Goal: Information Seeking & Learning: Learn about a topic

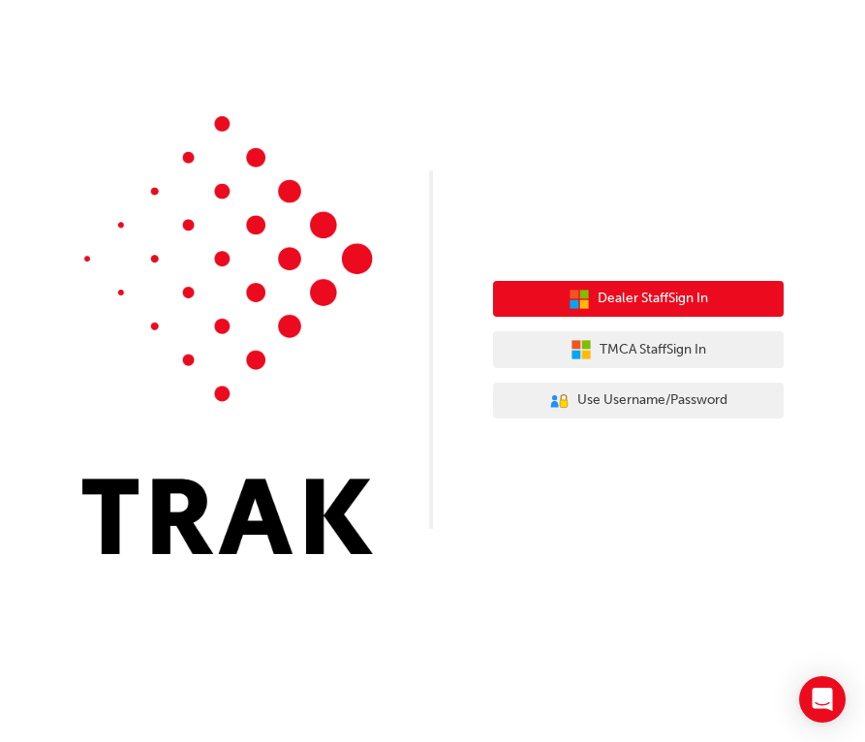
click at [681, 303] on span "Dealer Staff Sign In" at bounding box center [653, 299] width 110 height 22
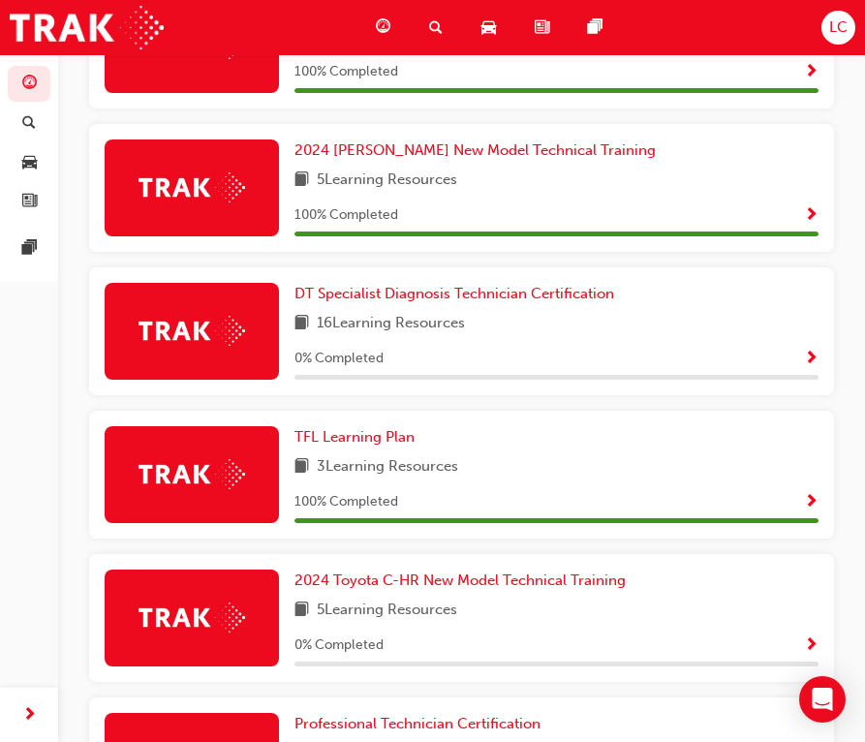
scroll to position [548, 0]
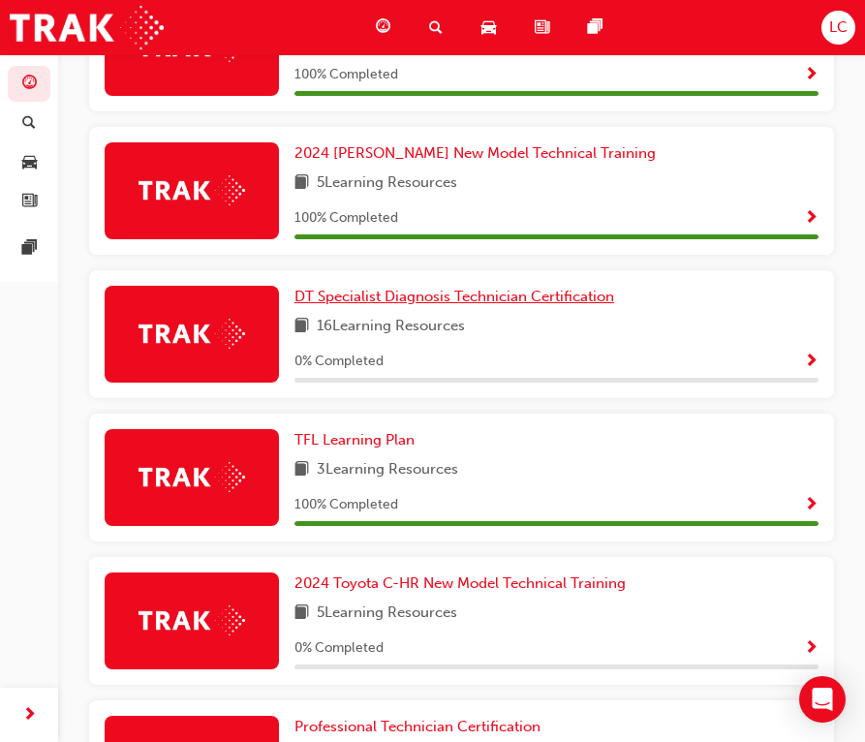
click at [431, 299] on span "DT Specialist Diagnosis Technician Certification" at bounding box center [454, 296] width 320 height 17
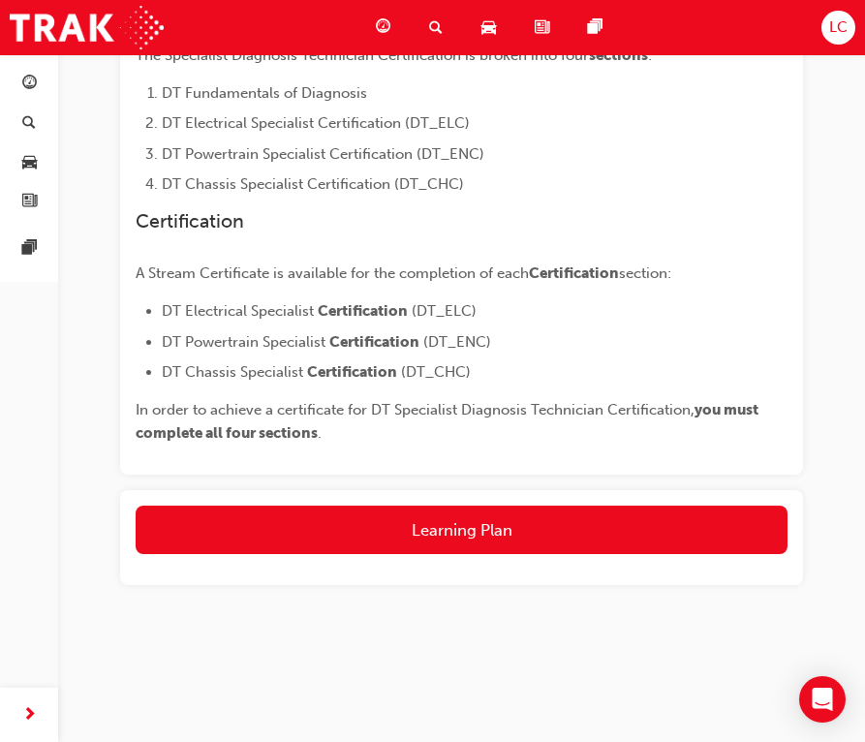
scroll to position [525, 0]
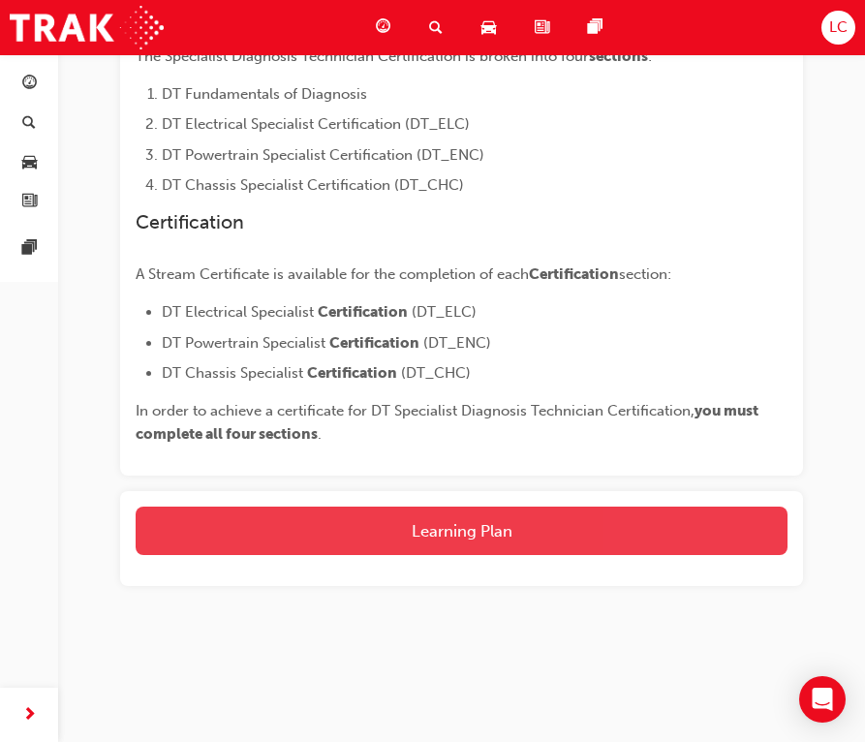
click at [358, 516] on button "Learning Plan" at bounding box center [462, 531] width 652 height 48
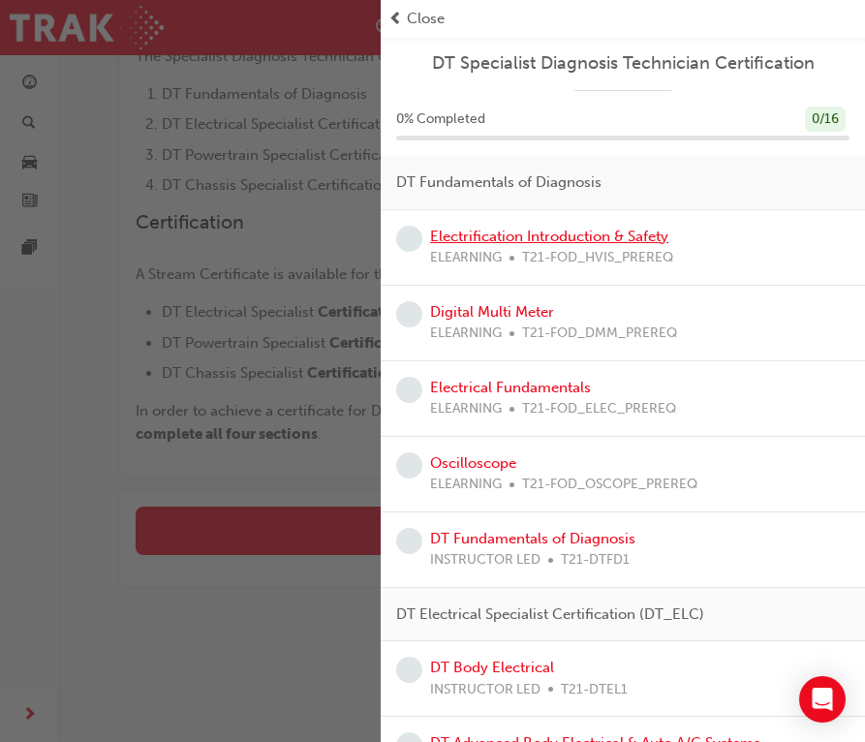
click at [506, 231] on link "Electrification Introduction & Safety" at bounding box center [549, 236] width 238 height 17
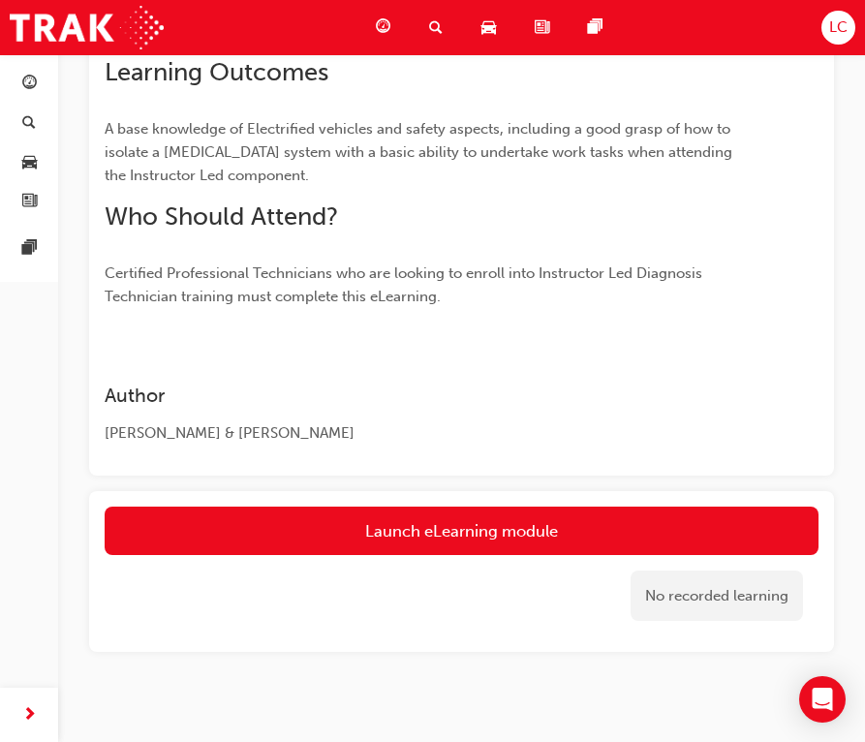
scroll to position [1525, 0]
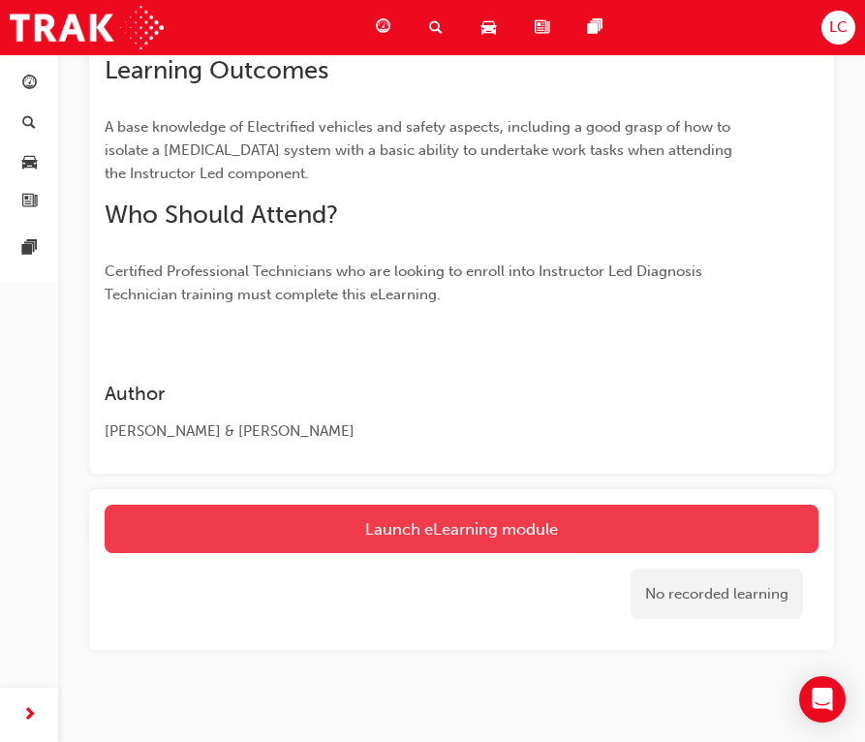
click at [640, 510] on button "Launch eLearning module" at bounding box center [462, 529] width 714 height 48
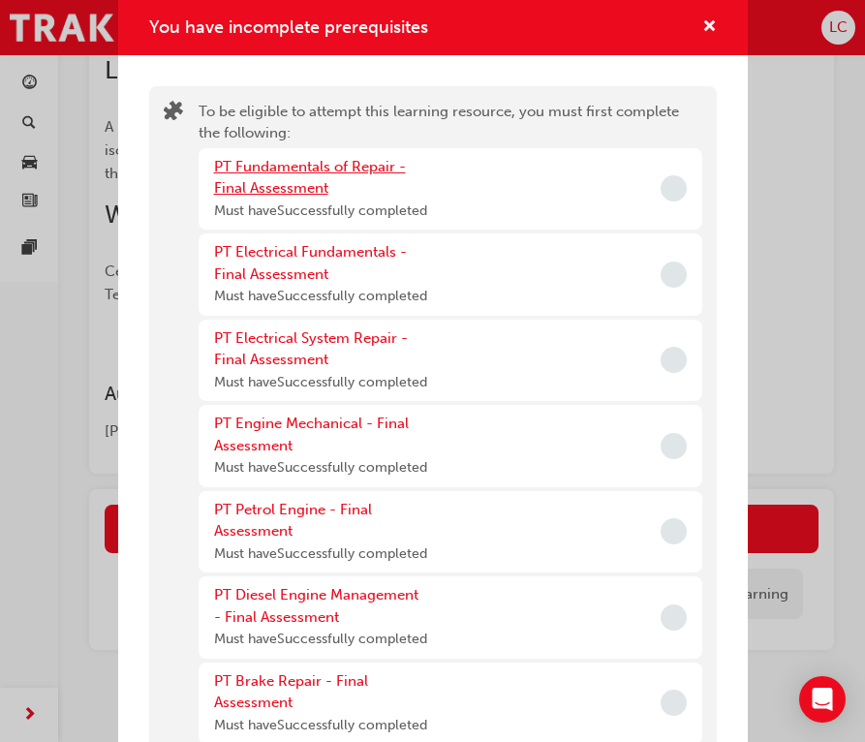
click at [331, 165] on link "PT Fundamentals of Repair - Final Assessment" at bounding box center [310, 178] width 192 height 40
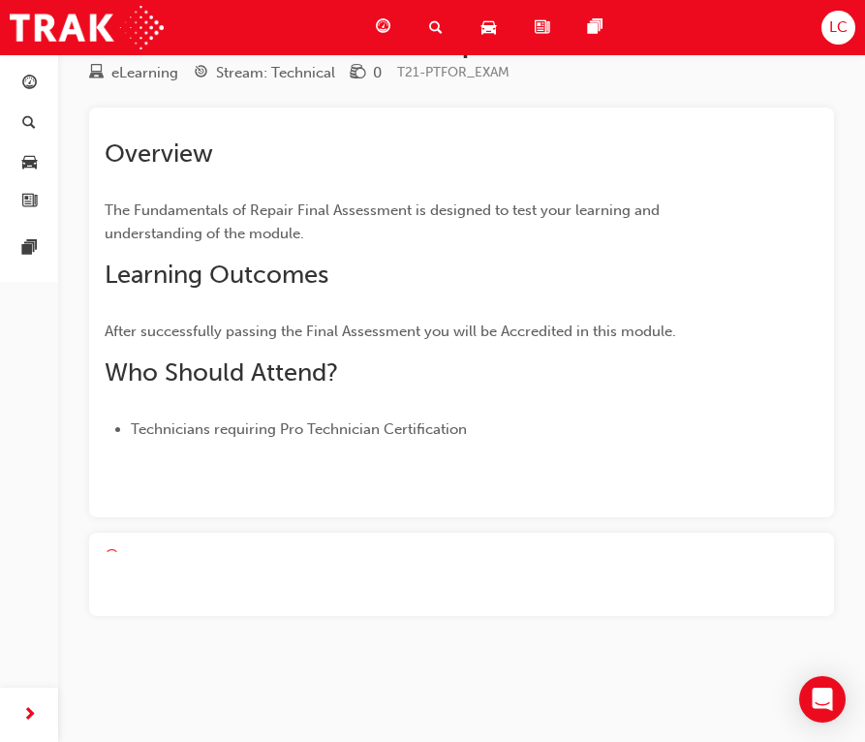
scroll to position [63, 0]
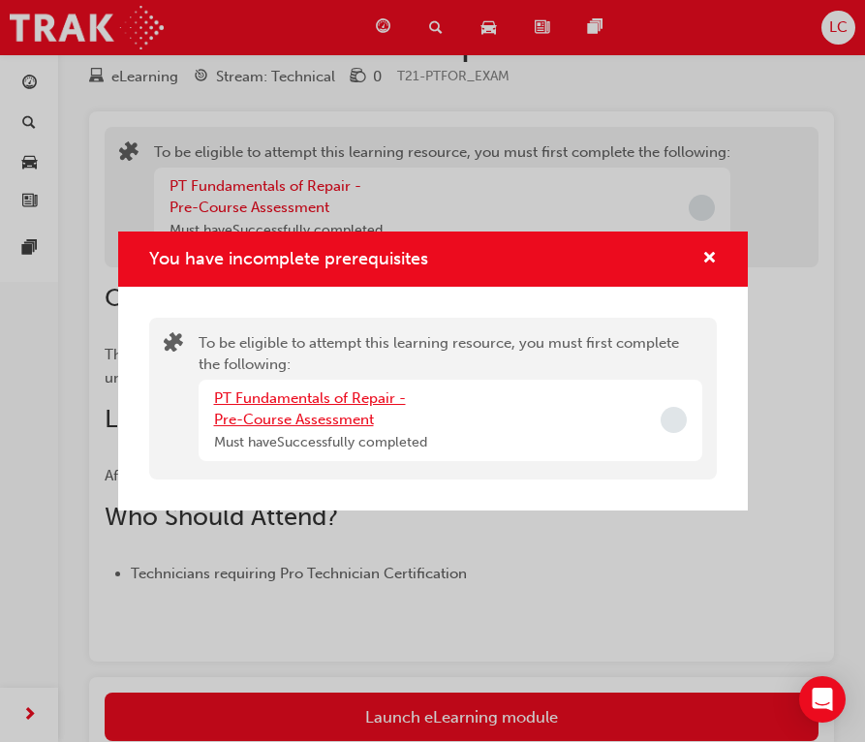
click at [283, 395] on link "PT Fundamentals of Repair - Pre-Course Assessment" at bounding box center [310, 409] width 192 height 40
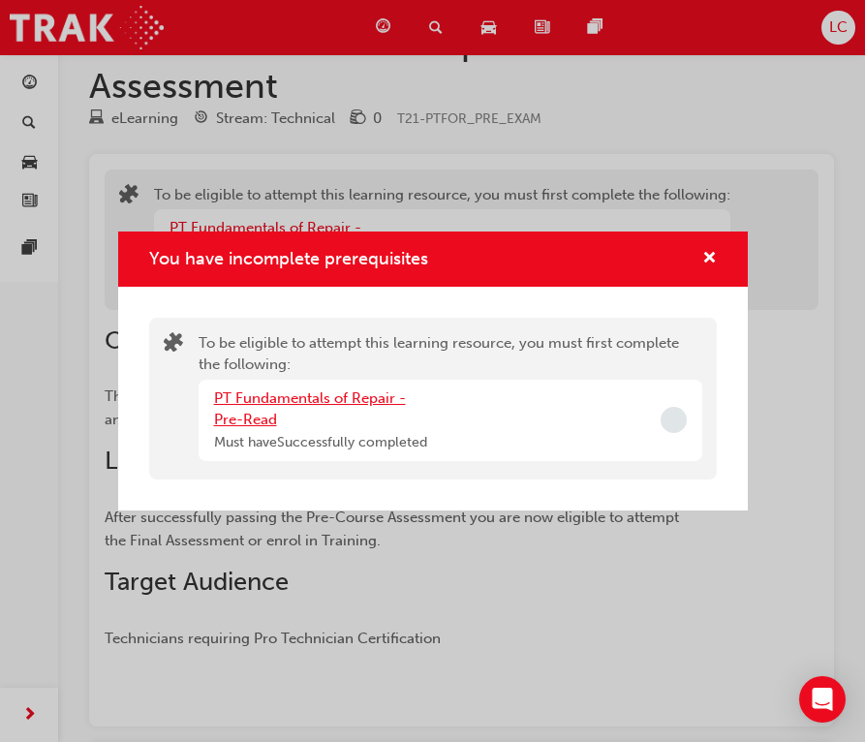
click at [264, 402] on link "PT Fundamentals of Repair - Pre-Read" at bounding box center [310, 409] width 192 height 40
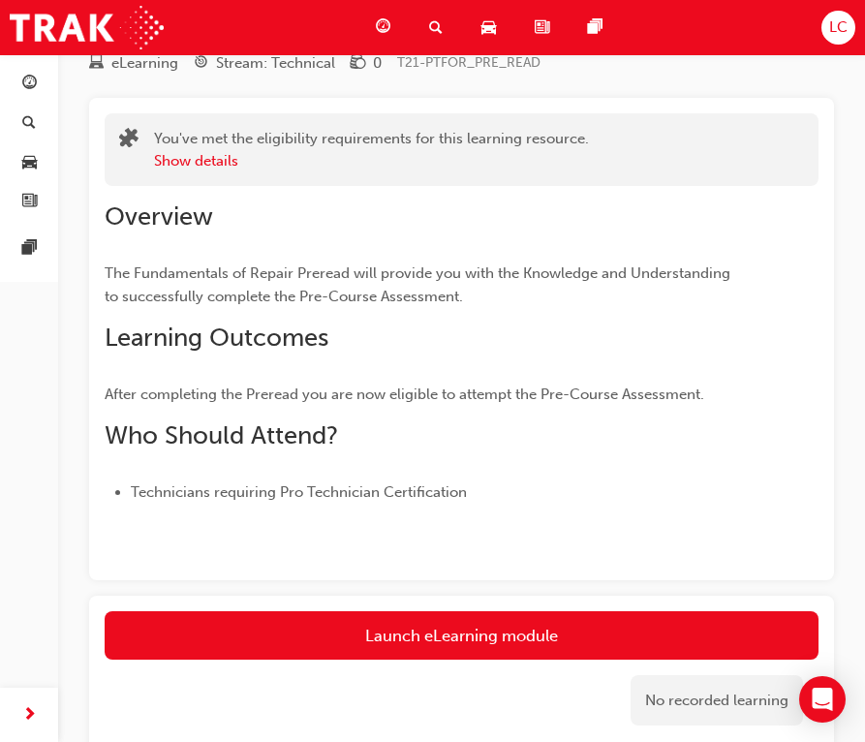
scroll to position [81, 0]
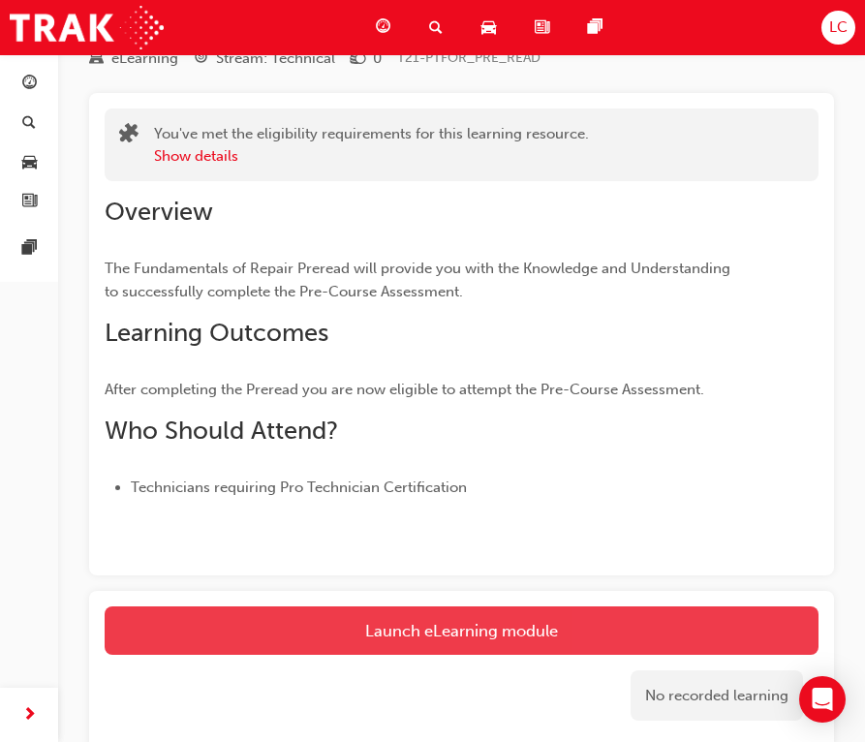
click at [458, 622] on link "Launch eLearning module" at bounding box center [462, 630] width 714 height 48
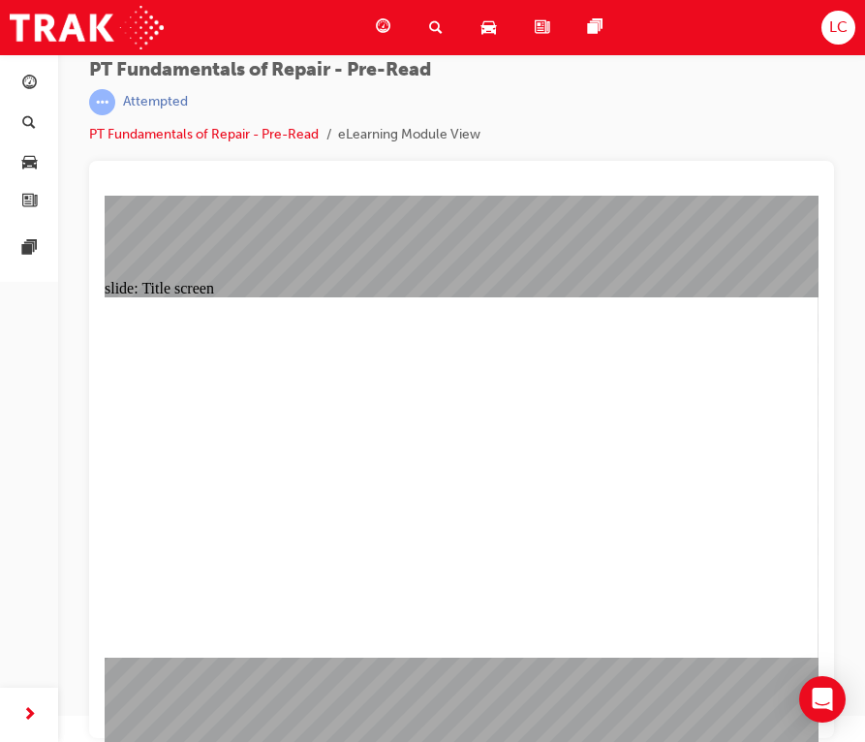
scroll to position [25, 0]
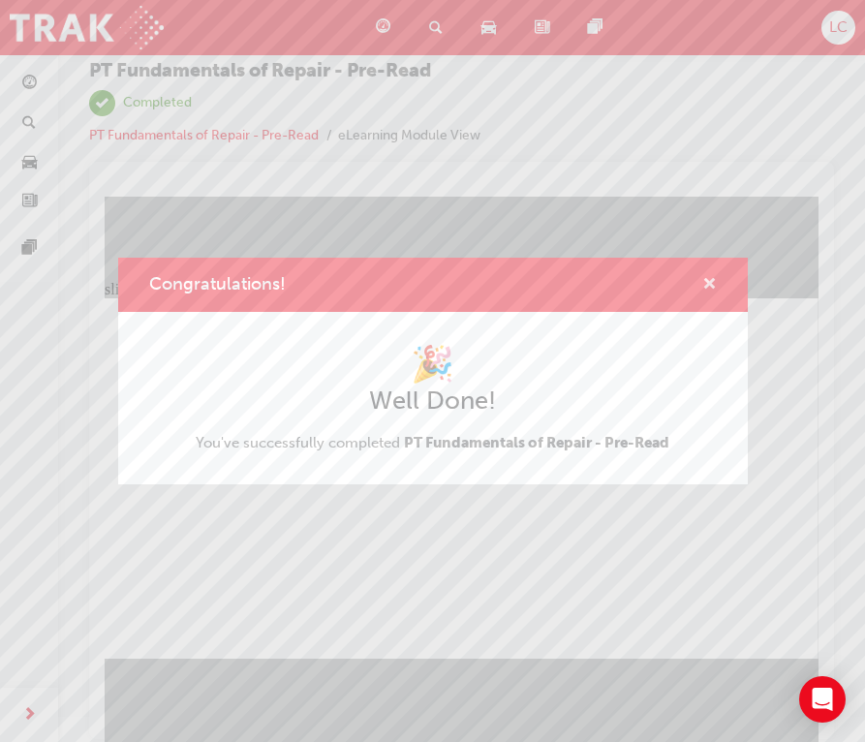
click at [713, 280] on span "cross-icon" at bounding box center [709, 285] width 15 height 17
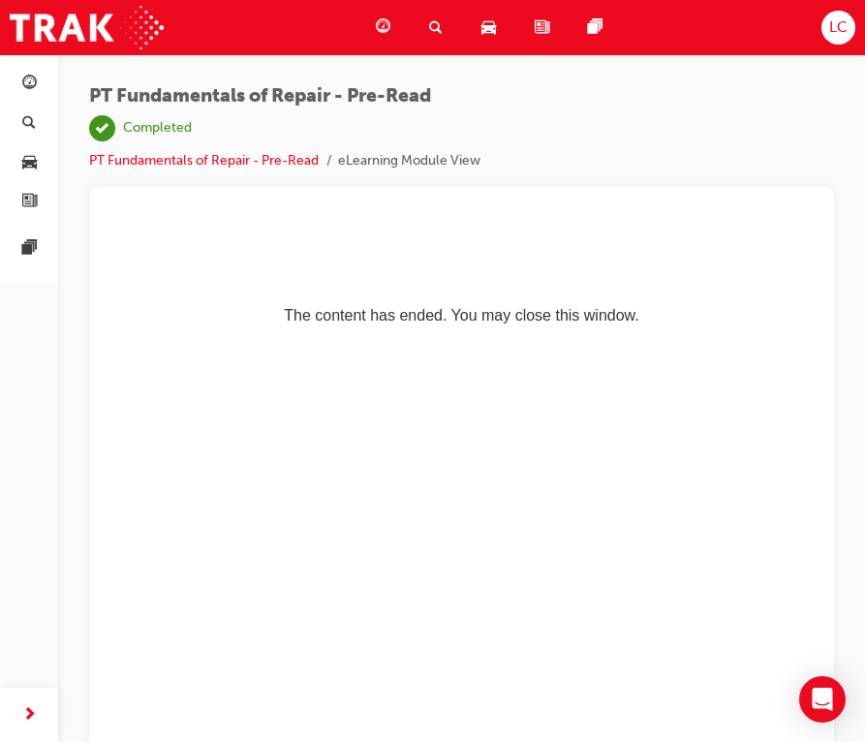
scroll to position [0, 0]
click at [135, 155] on link "PT Fundamentals of Repair - Pre-Read" at bounding box center [204, 160] width 230 height 16
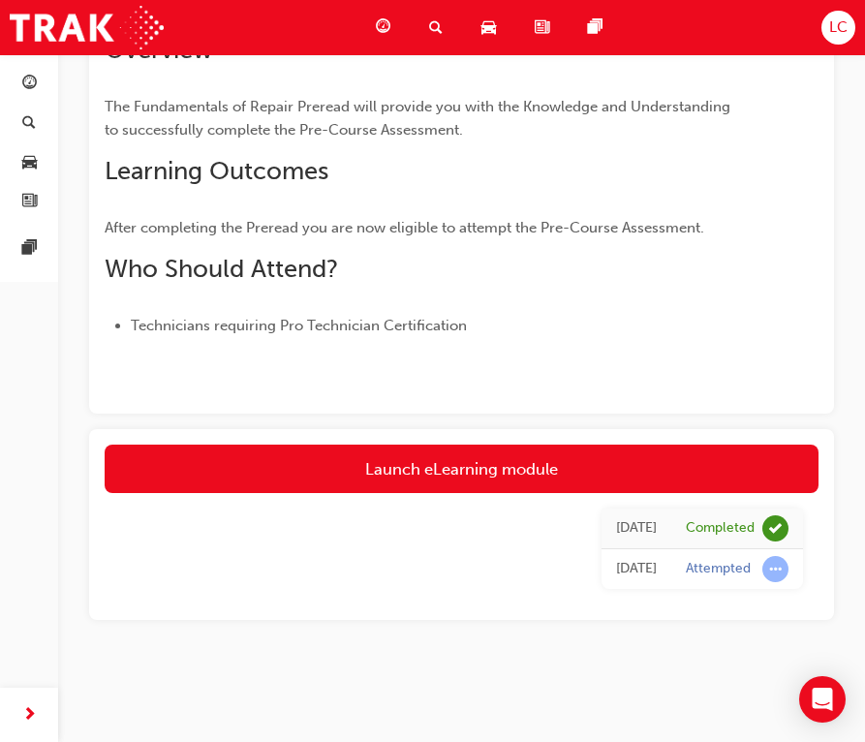
scroll to position [242, 0]
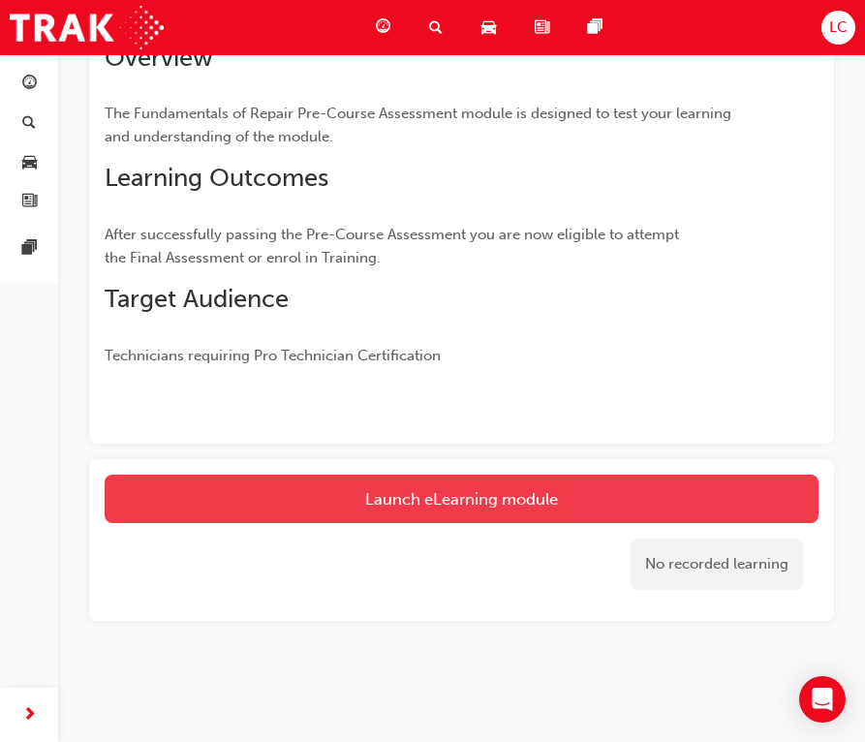
scroll to position [277, 0]
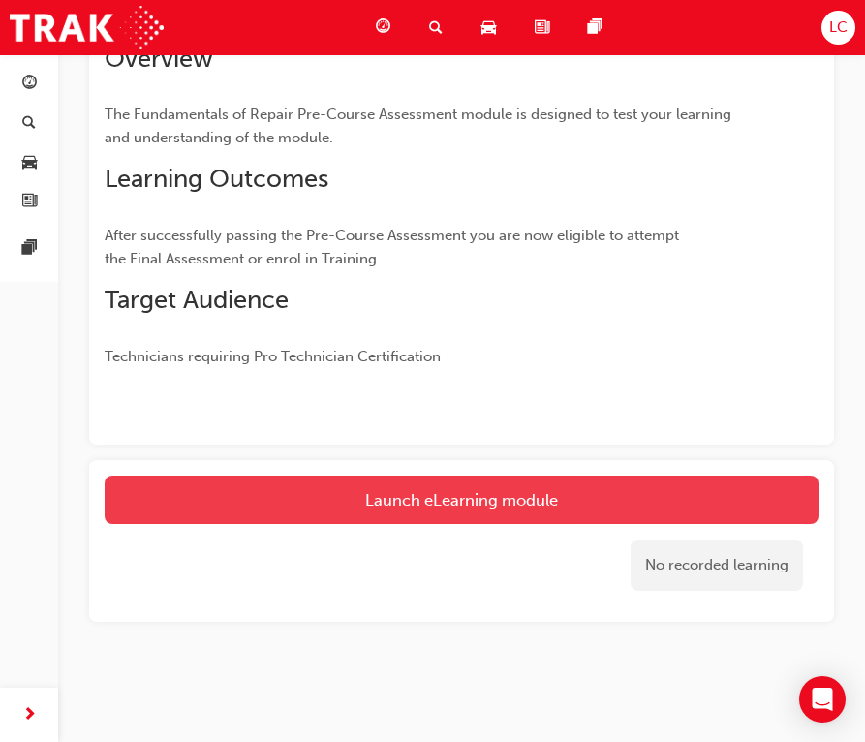
click at [404, 503] on link "Launch eLearning module" at bounding box center [462, 500] width 714 height 48
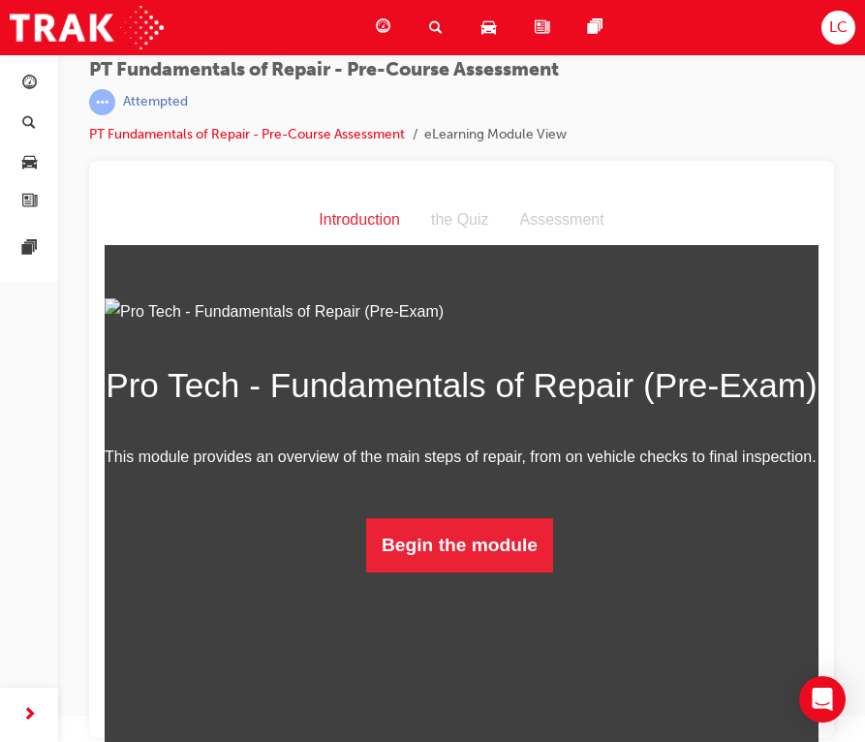
scroll to position [25, 0]
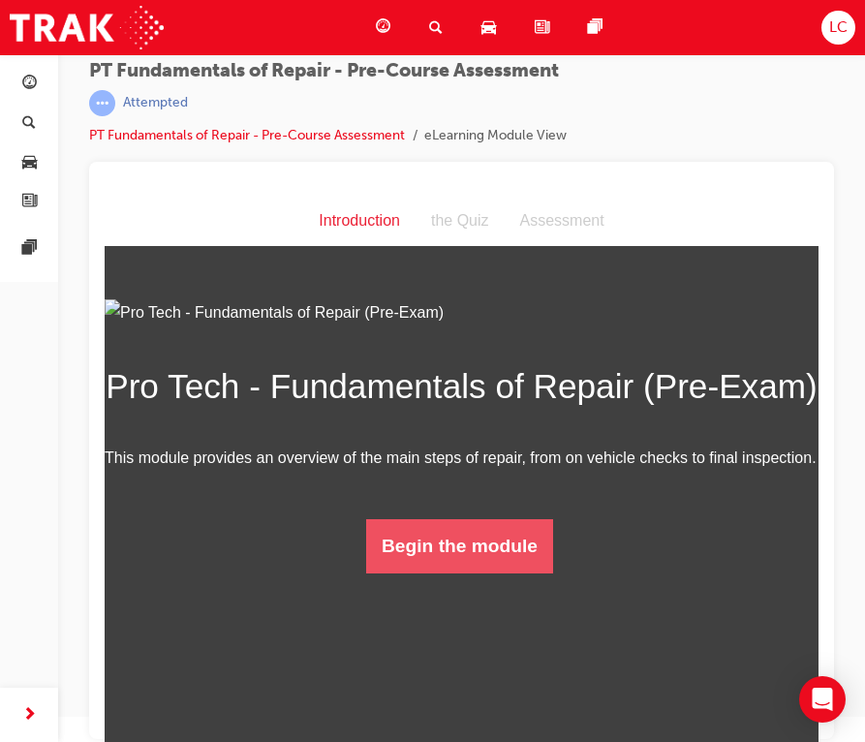
click at [501, 573] on button "Begin the module" at bounding box center [459, 546] width 187 height 54
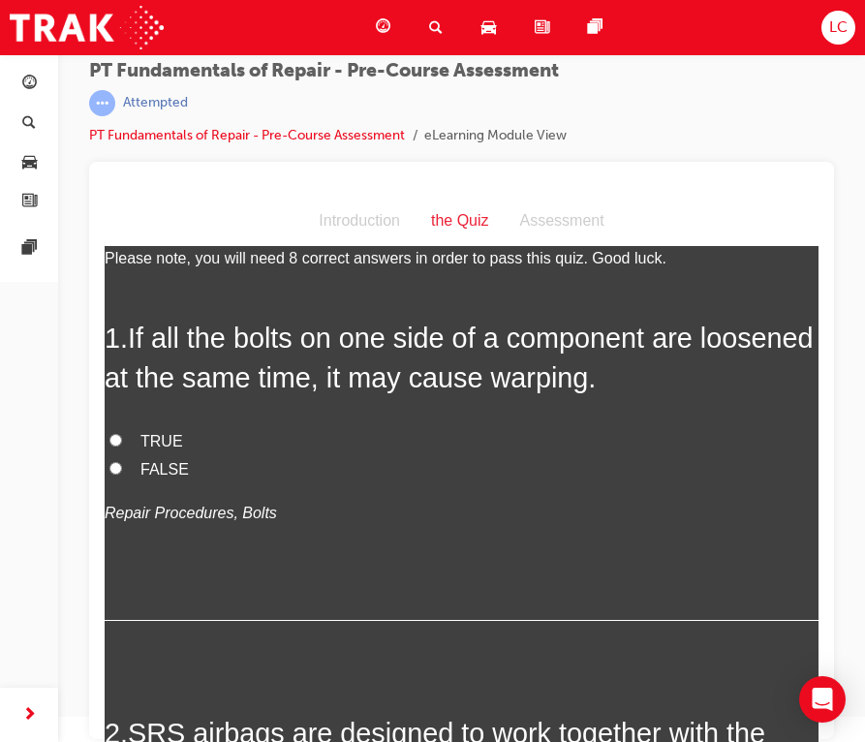
scroll to position [50, 0]
click at [112, 444] on input "TRUE" at bounding box center [115, 441] width 13 height 13
radio input "true"
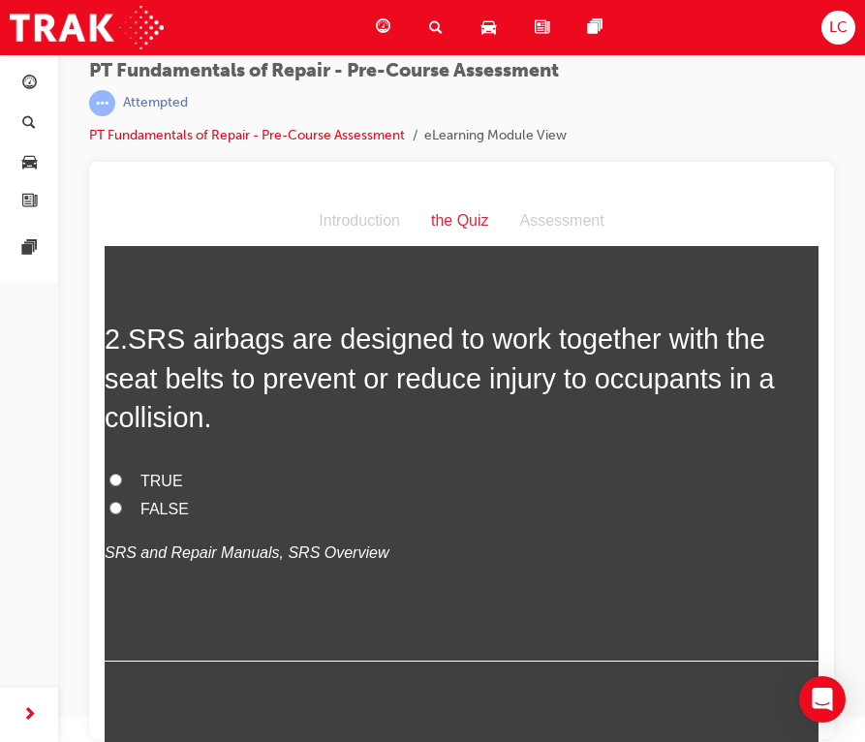
scroll to position [458, 0]
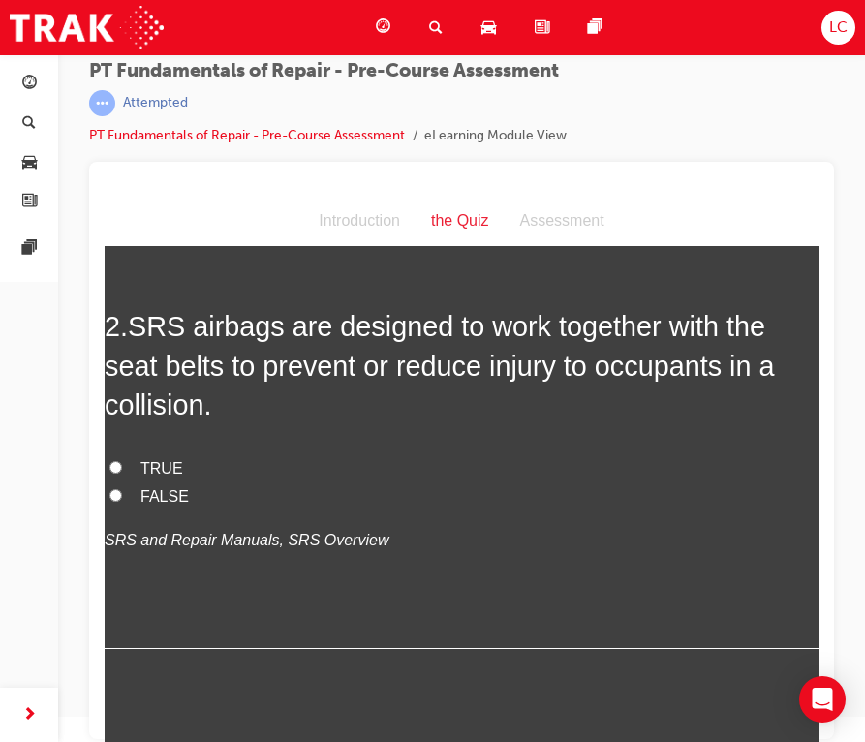
click at [113, 461] on input "TRUE" at bounding box center [115, 467] width 13 height 13
radio input "true"
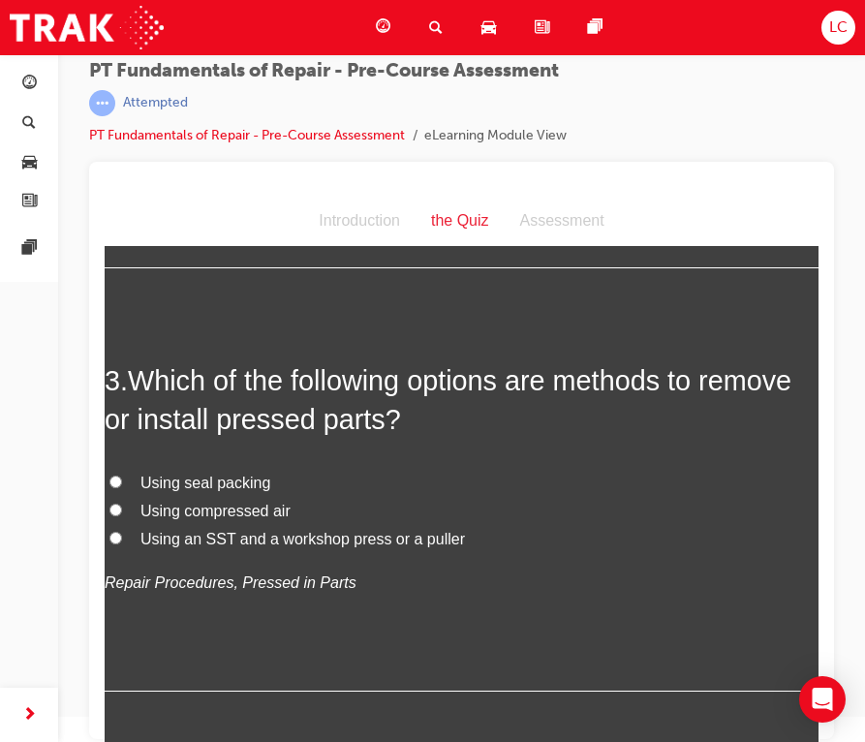
scroll to position [859, 0]
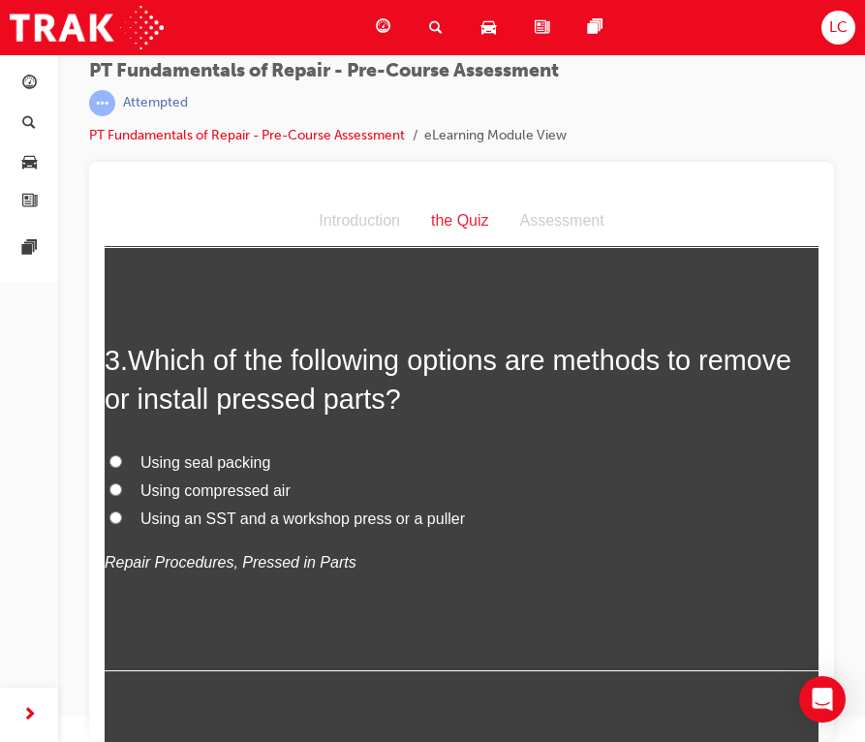
click at [115, 515] on input "Using an SST and a workshop press or a puller" at bounding box center [115, 517] width 13 height 13
radio input "true"
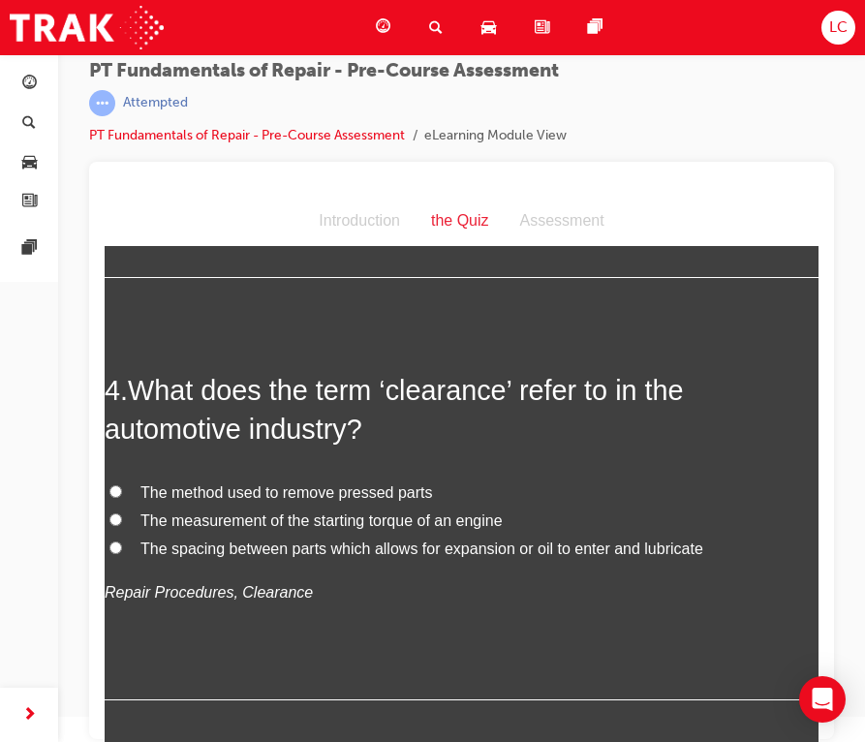
scroll to position [1259, 0]
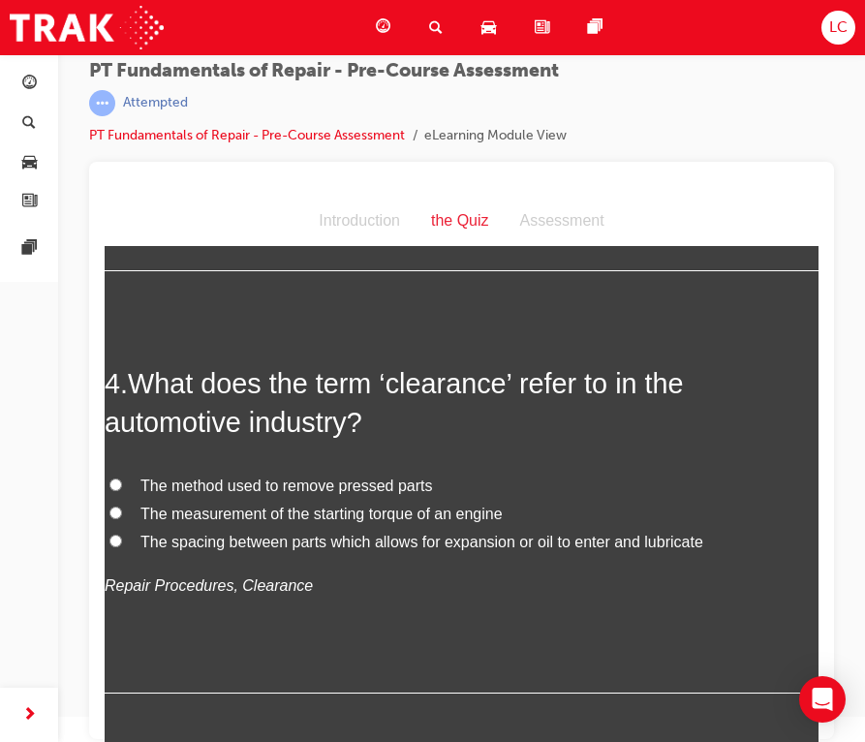
click at [115, 535] on input "The spacing between parts which allows for expansion or oil to enter and lubric…" at bounding box center [115, 541] width 13 height 13
radio input "true"
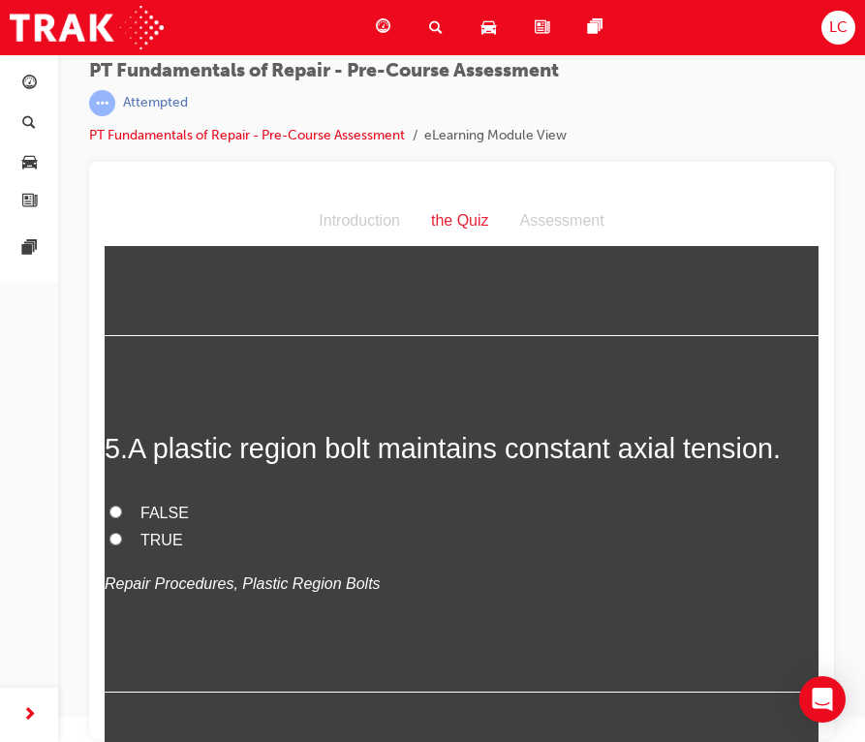
scroll to position [1616, 0]
click at [111, 534] on input "TRUE" at bounding box center [115, 540] width 13 height 13
radio input "true"
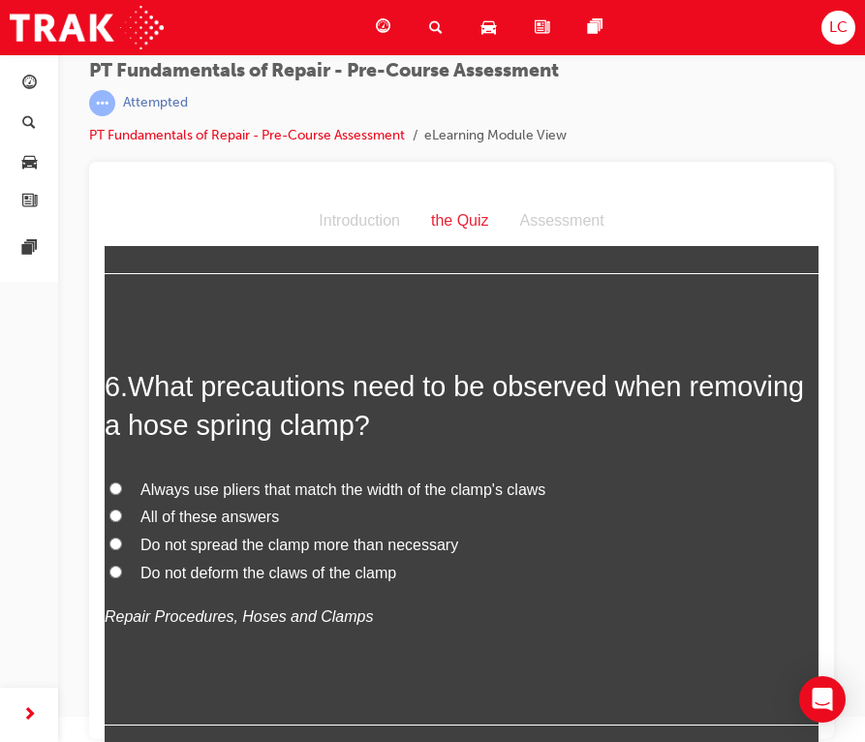
scroll to position [2036, 0]
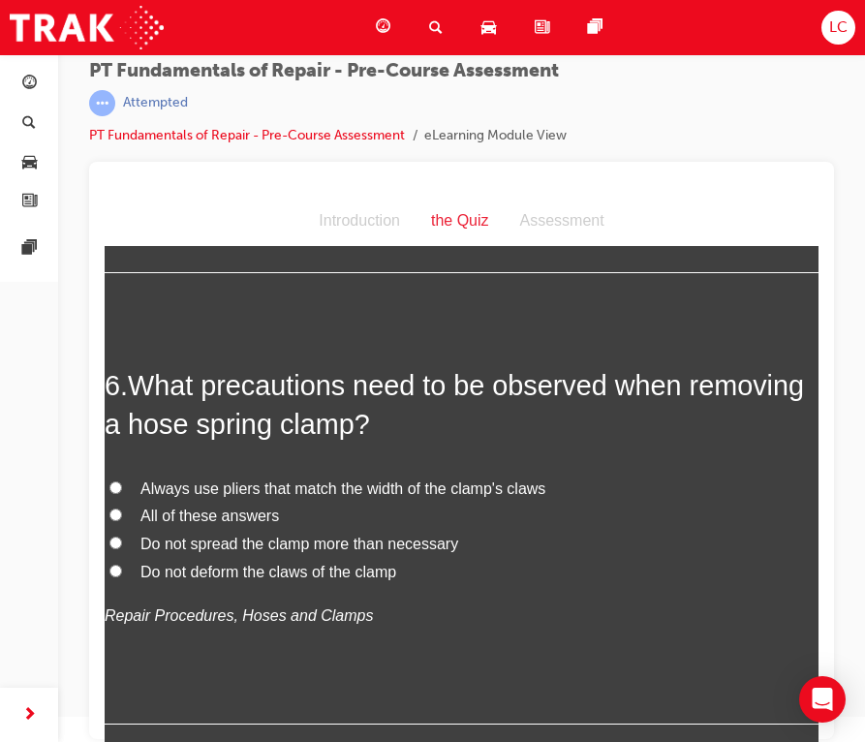
click at [117, 509] on input "All of these answers" at bounding box center [115, 515] width 13 height 13
radio input "true"
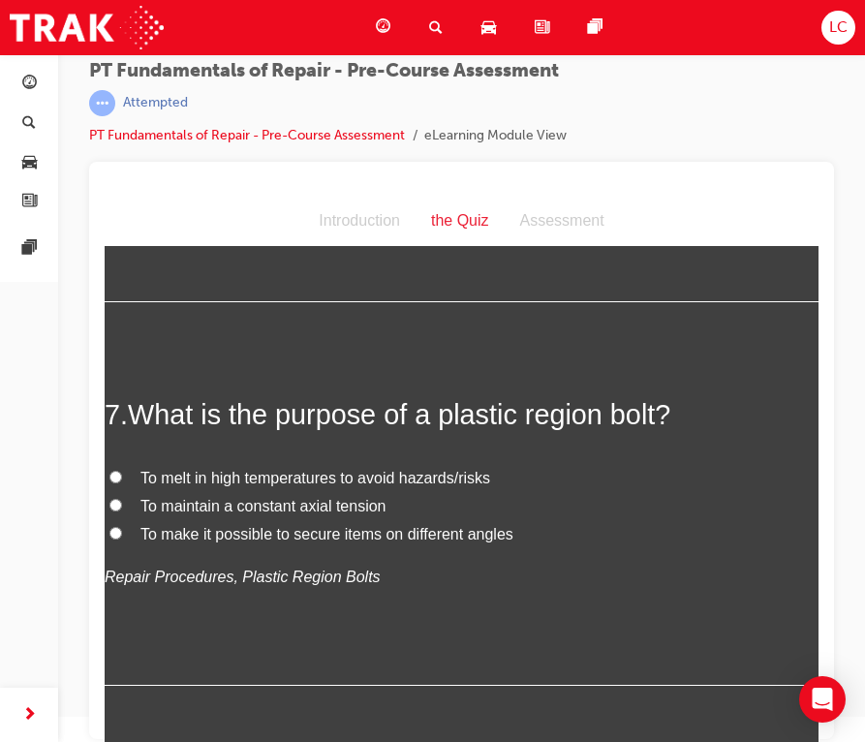
scroll to position [2461, 0]
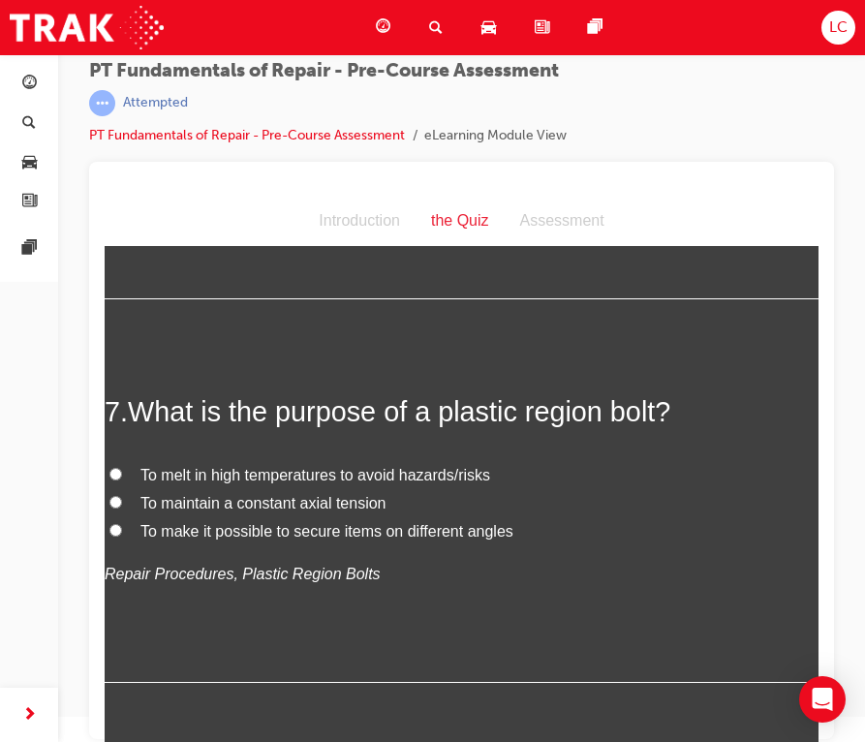
click at [116, 496] on input "To maintain a constant axial tension" at bounding box center [115, 502] width 13 height 13
radio input "true"
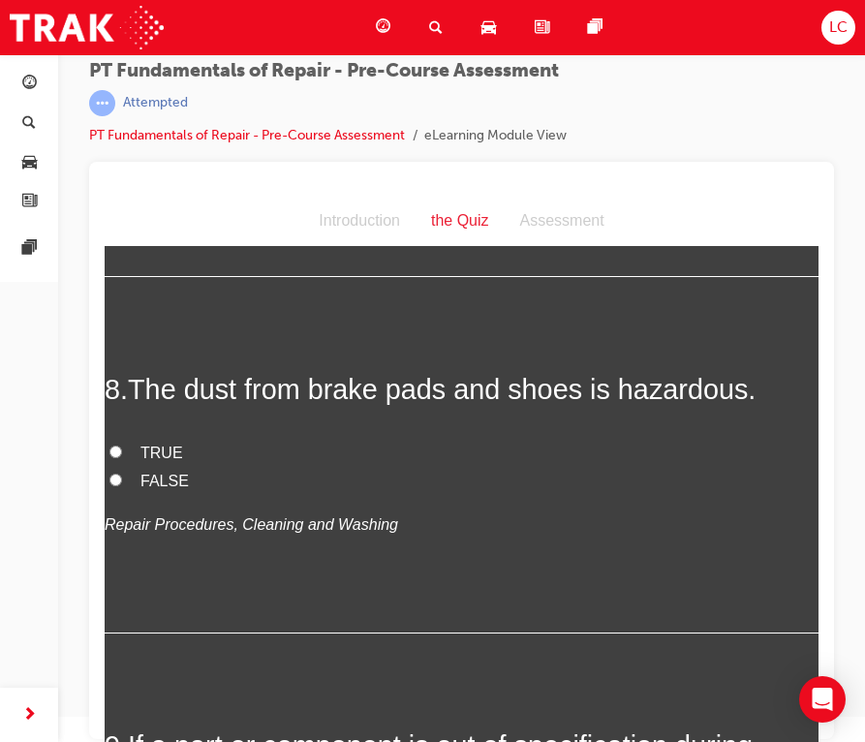
scroll to position [2872, 0]
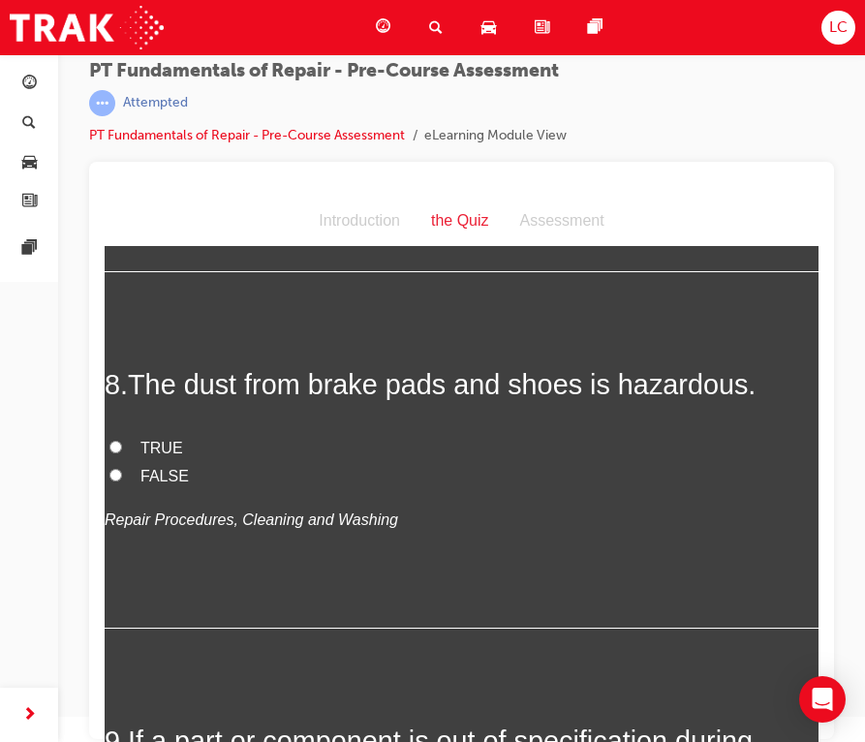
click at [113, 441] on input "TRUE" at bounding box center [115, 447] width 13 height 13
radio input "true"
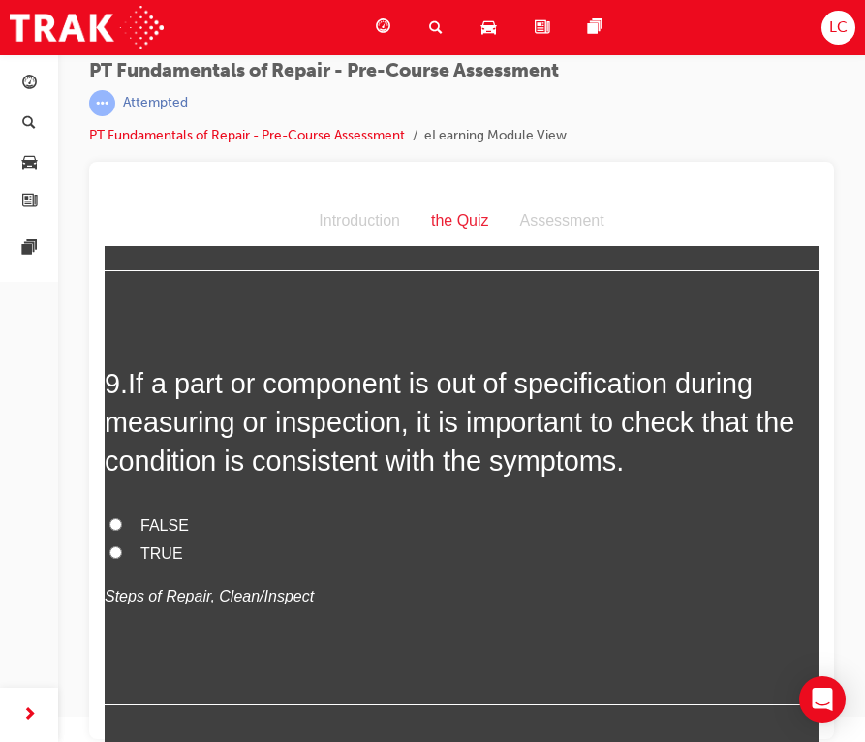
scroll to position [3208, 0]
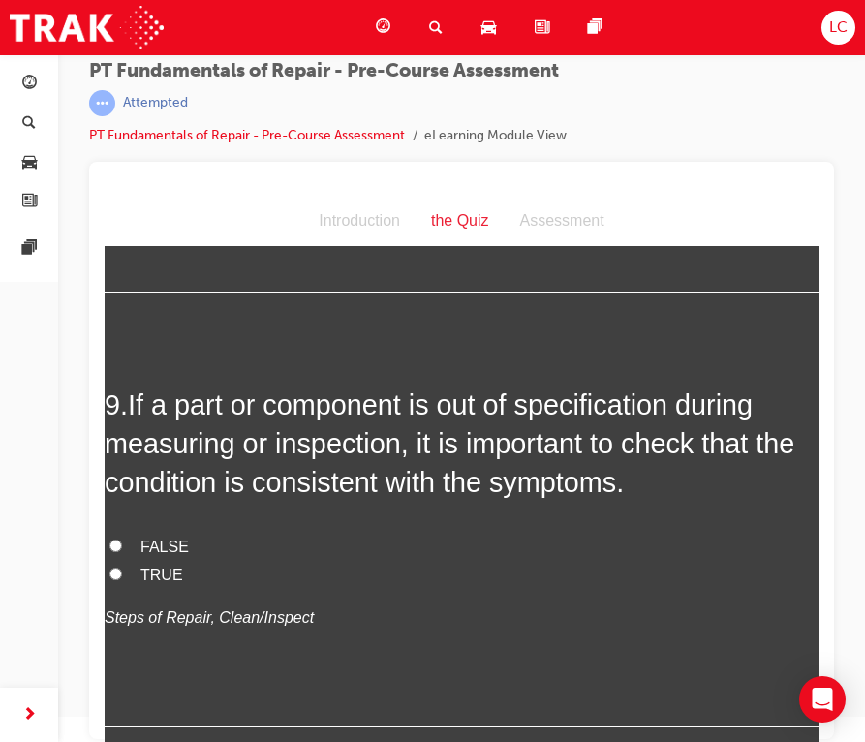
click at [113, 540] on input "FALSE" at bounding box center [115, 546] width 13 height 13
radio input "true"
click at [109, 568] on input "TRUE" at bounding box center [115, 574] width 13 height 13
radio input "true"
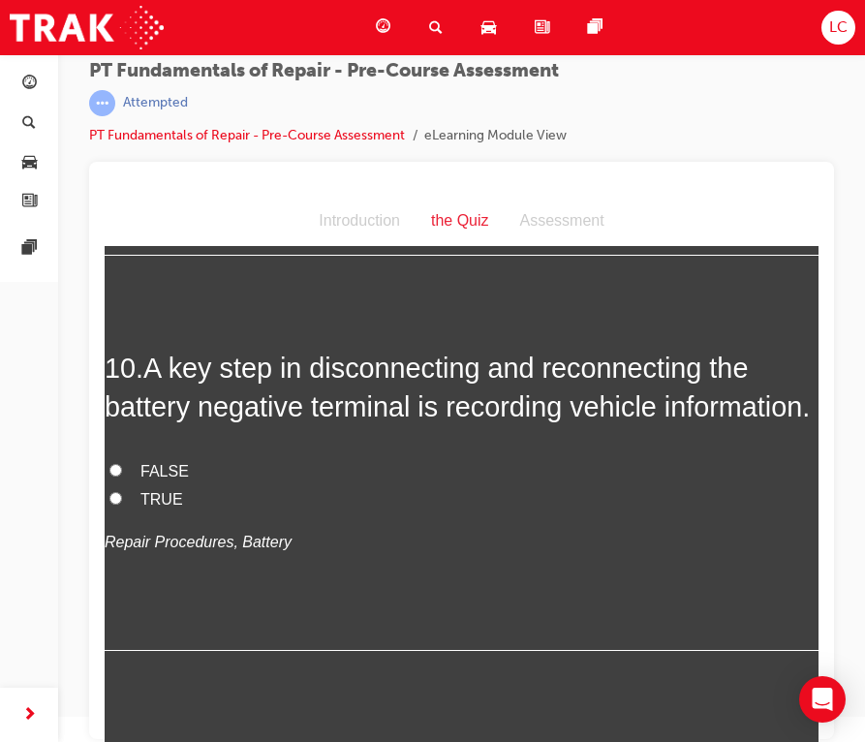
scroll to position [3672, 0]
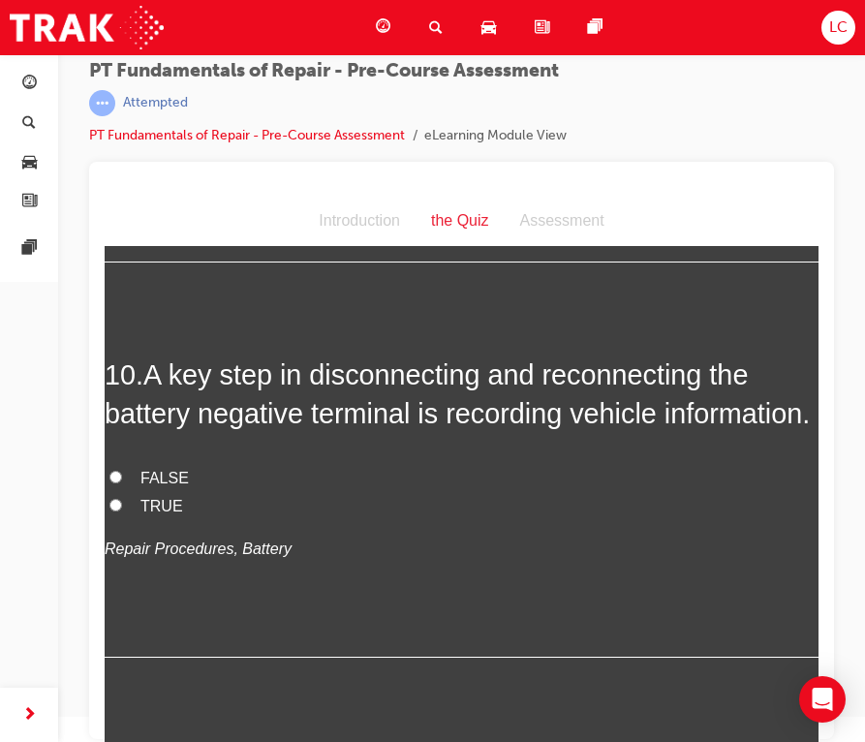
click at [114, 511] on input "TRUE" at bounding box center [115, 505] width 13 height 13
radio input "true"
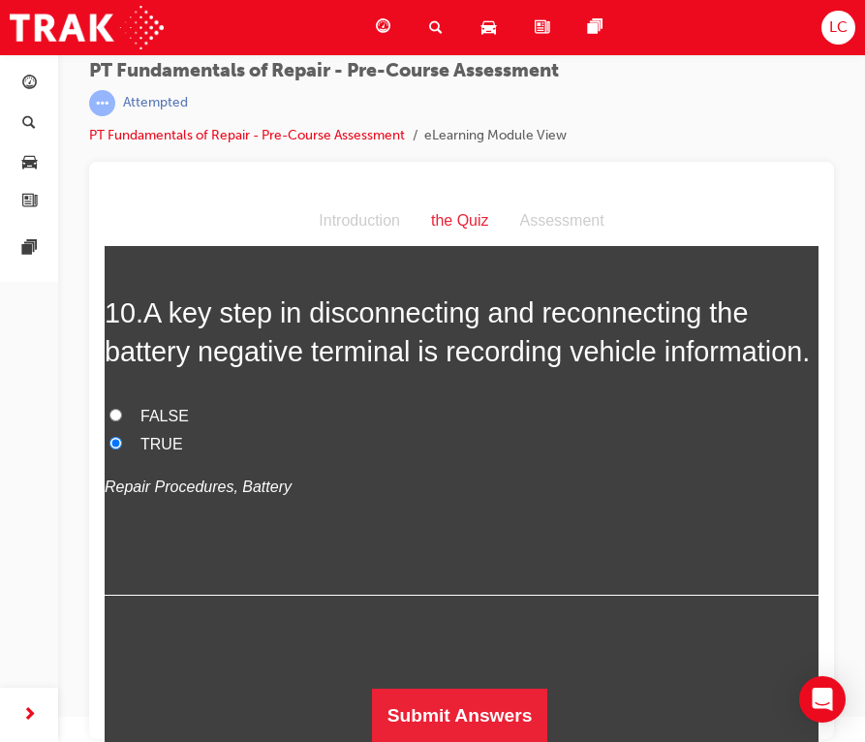
scroll to position [3737, 0]
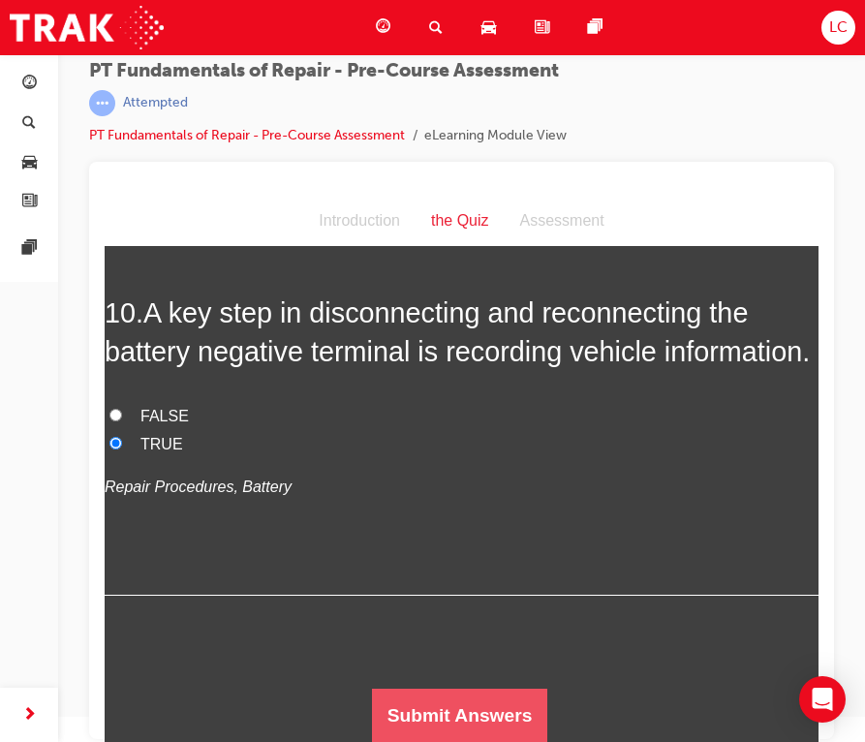
click at [439, 704] on button "Submit Answers" at bounding box center [460, 716] width 176 height 54
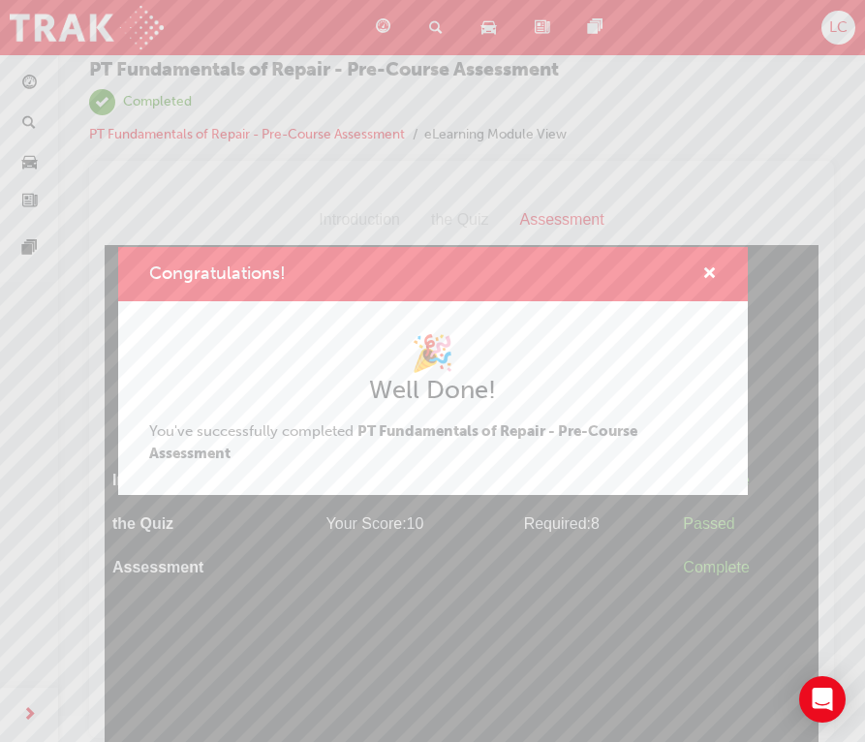
scroll to position [25, 0]
click at [709, 276] on span "cross-icon" at bounding box center [709, 274] width 15 height 17
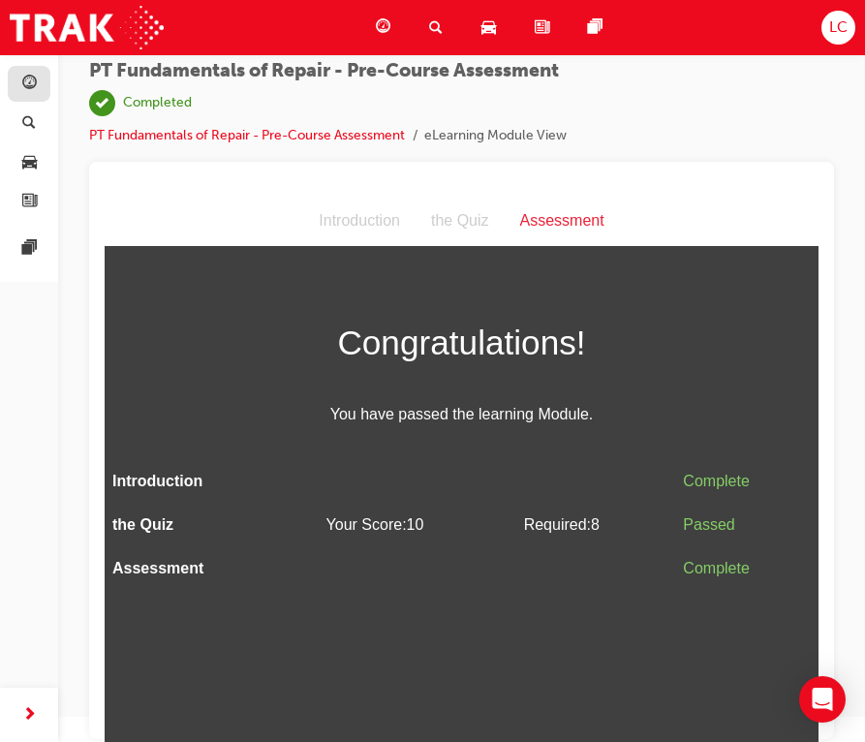
click at [44, 85] on link "button" at bounding box center [29, 84] width 43 height 36
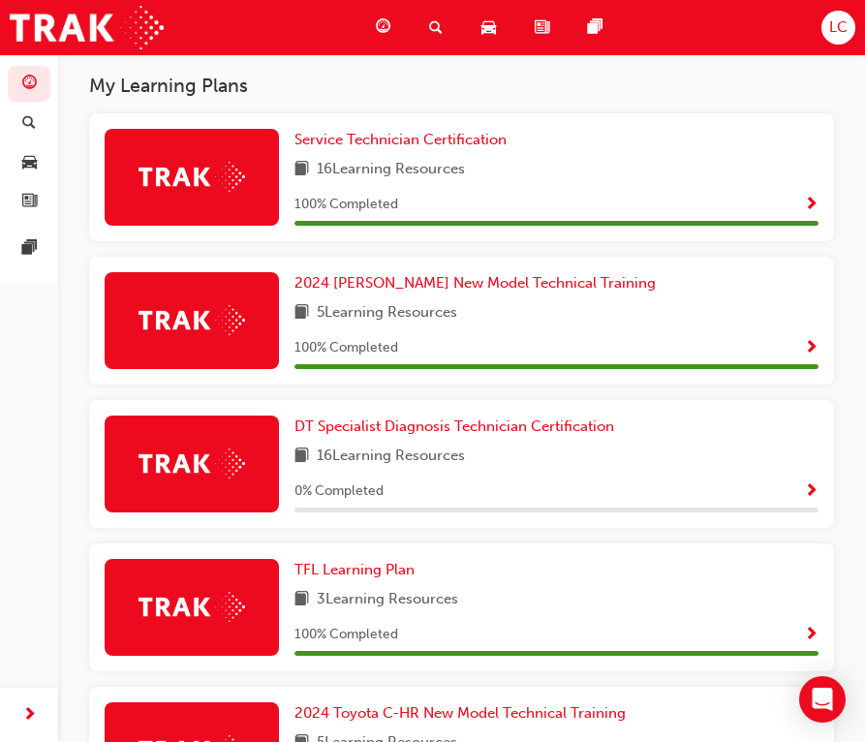
scroll to position [399, 0]
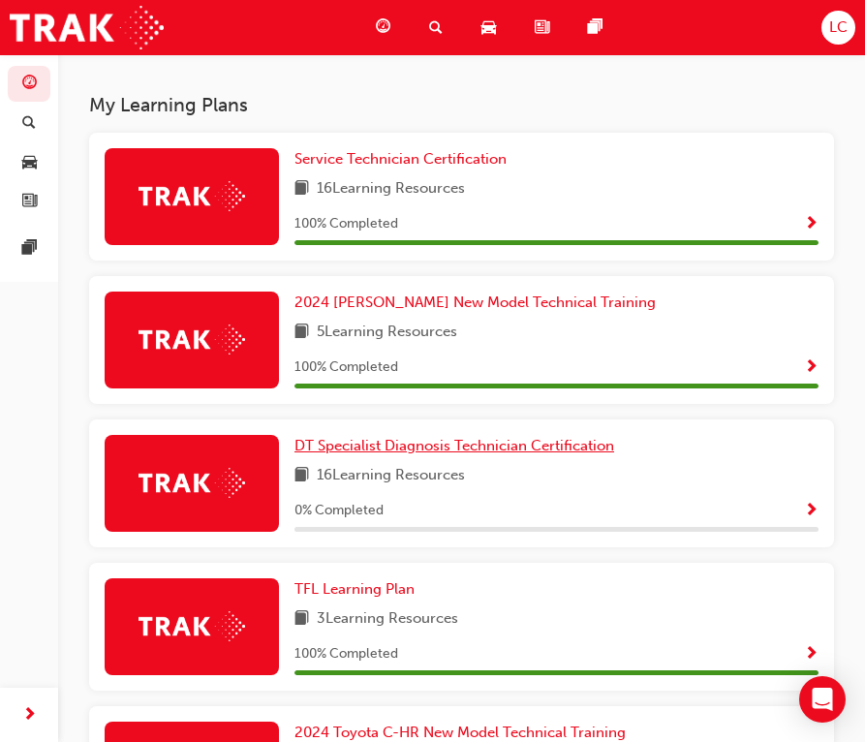
click at [416, 452] on span "DT Specialist Diagnosis Technician Certification" at bounding box center [454, 445] width 320 height 17
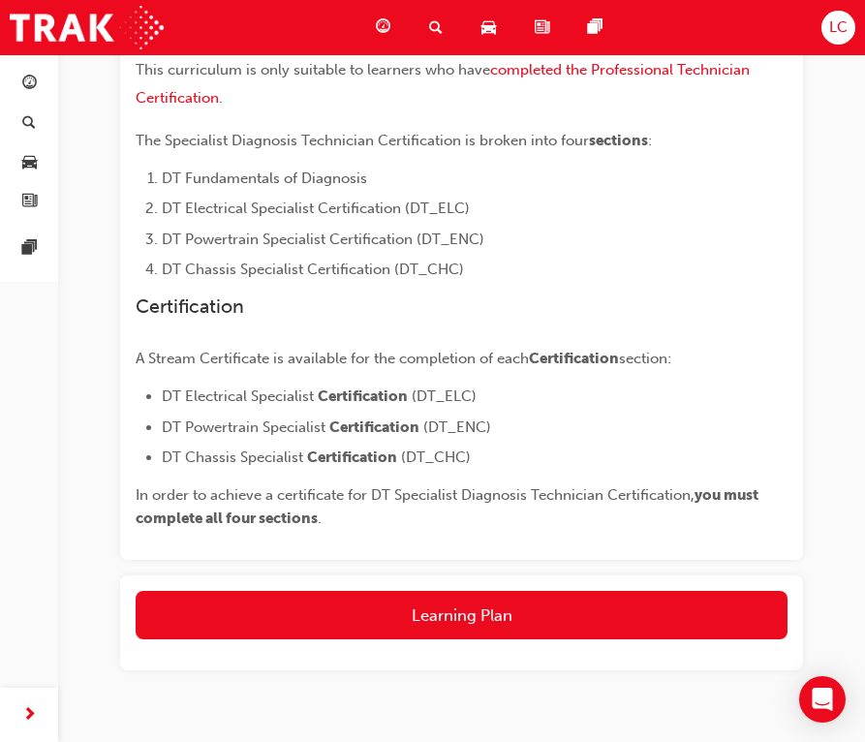
scroll to position [449, 0]
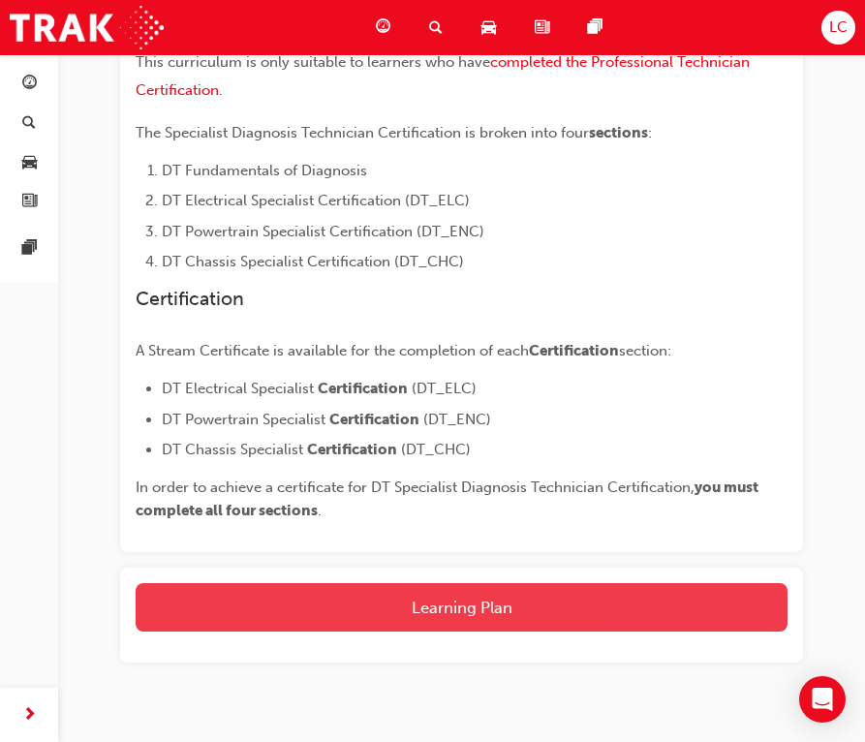
click at [418, 594] on button "Learning Plan" at bounding box center [462, 607] width 652 height 48
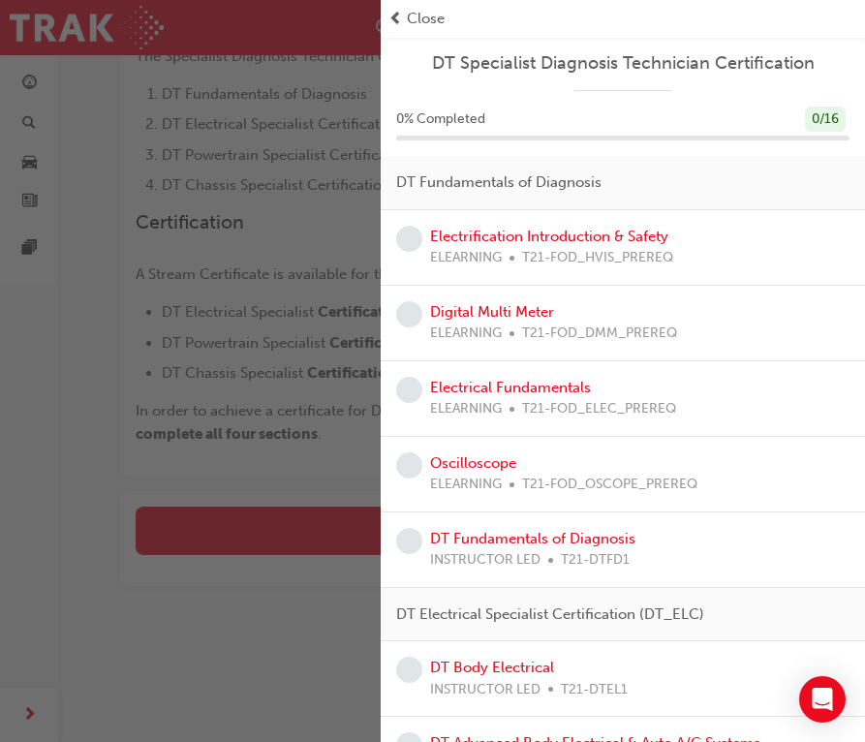
scroll to position [0, 0]
click at [404, 16] on div "Close" at bounding box center [622, 19] width 469 height 22
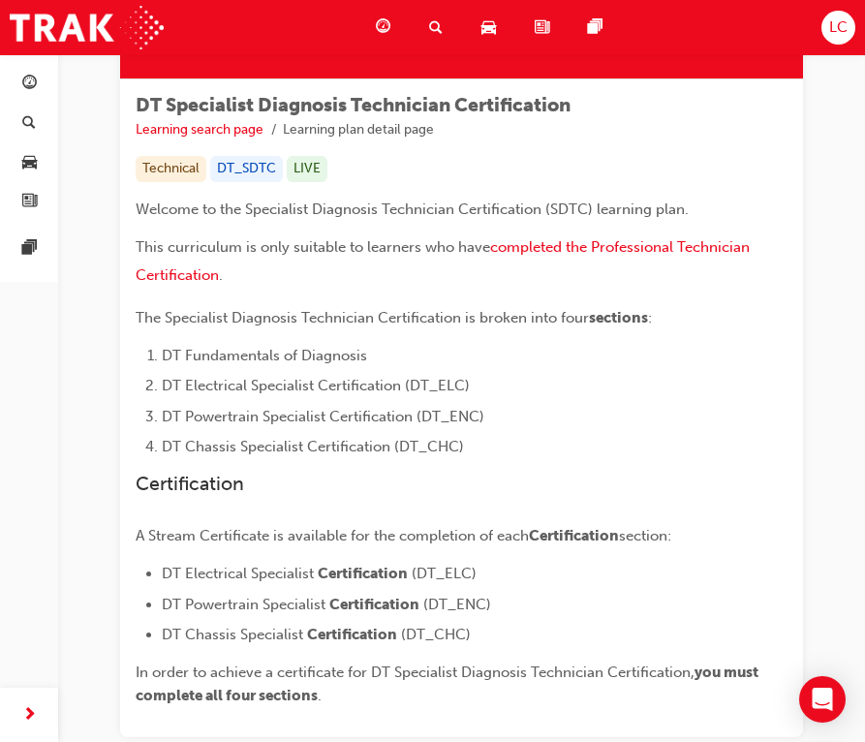
scroll to position [135, 0]
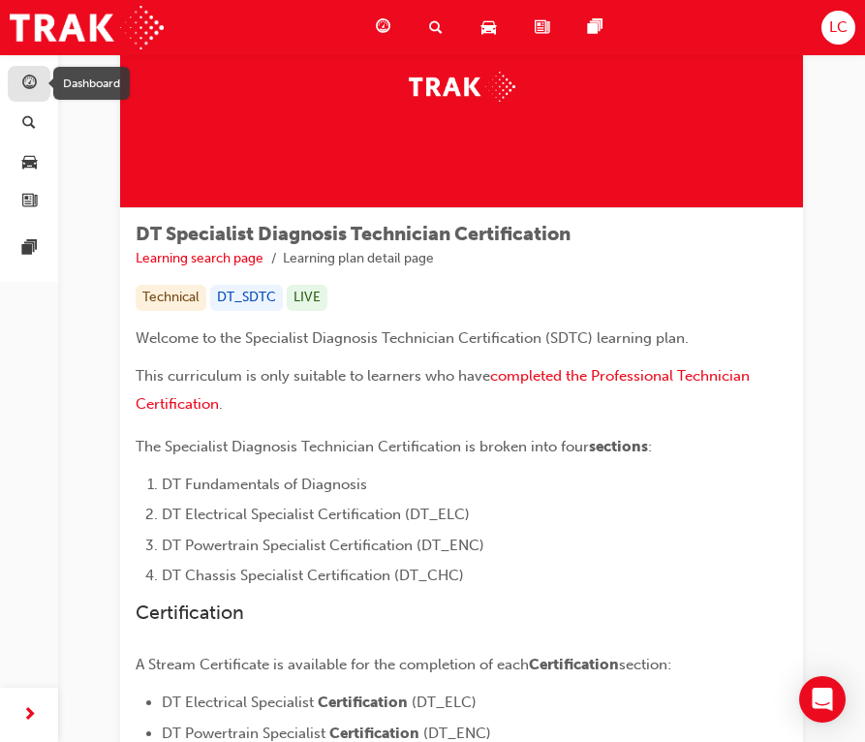
click at [37, 75] on div "button" at bounding box center [28, 84] width 23 height 24
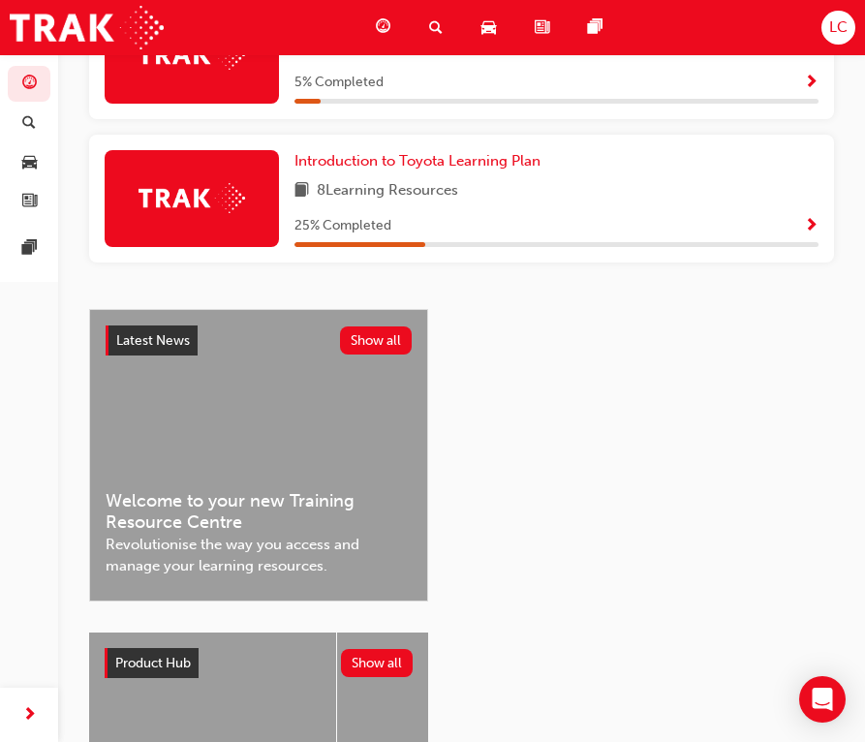
scroll to position [762, 0]
